Goal: Task Accomplishment & Management: Use online tool/utility

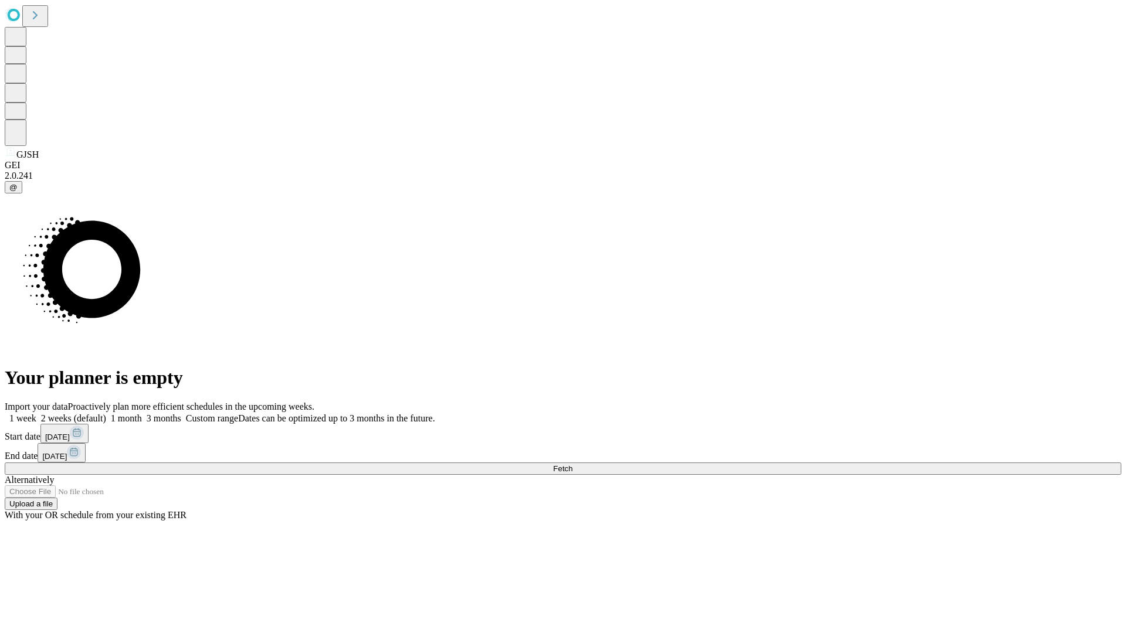
click at [572, 465] on span "Fetch" at bounding box center [562, 469] width 19 height 9
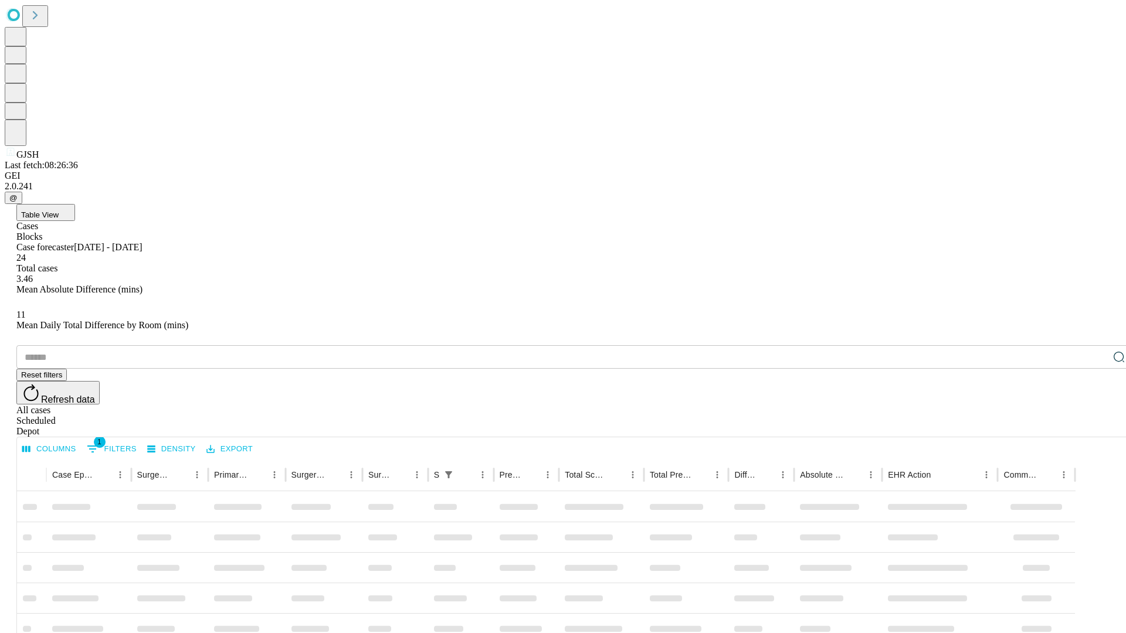
click at [1096, 426] on div "Depot" at bounding box center [574, 431] width 1117 height 11
